Goal: Navigation & Orientation: Go to known website

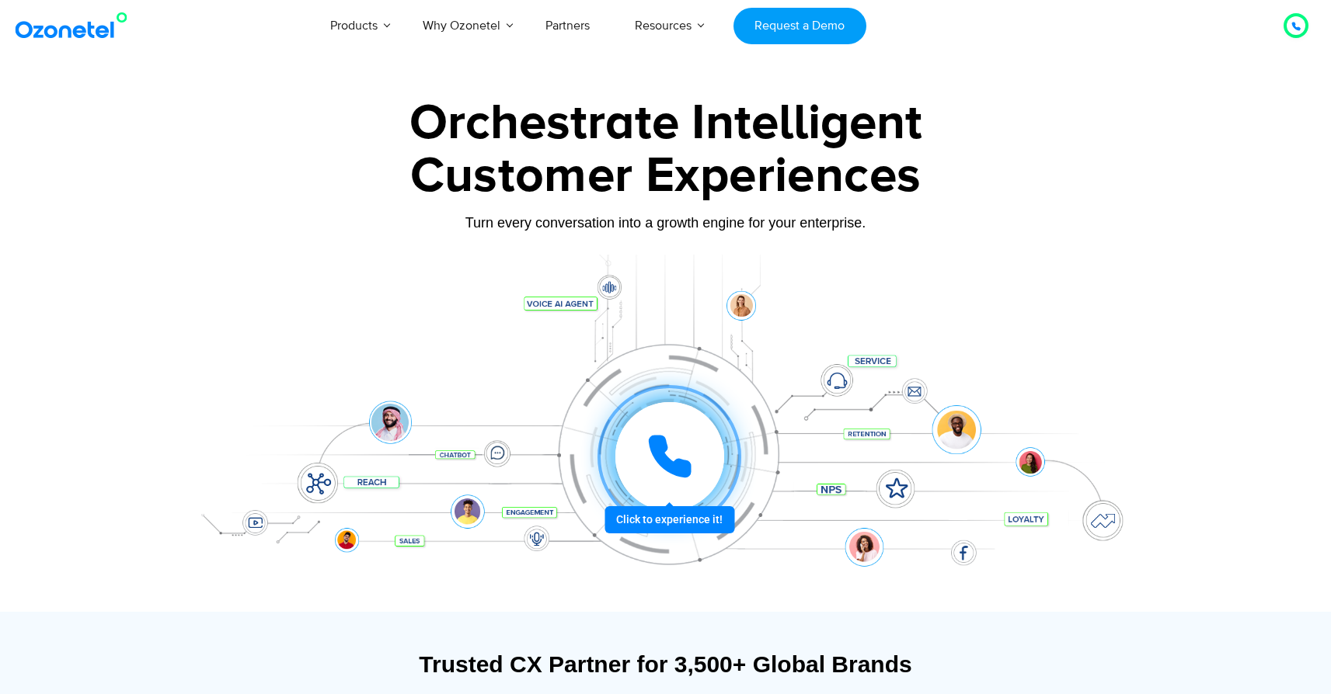
click at [98, 36] on img at bounding box center [75, 26] width 126 height 28
